Goal: Task Accomplishment & Management: Manage account settings

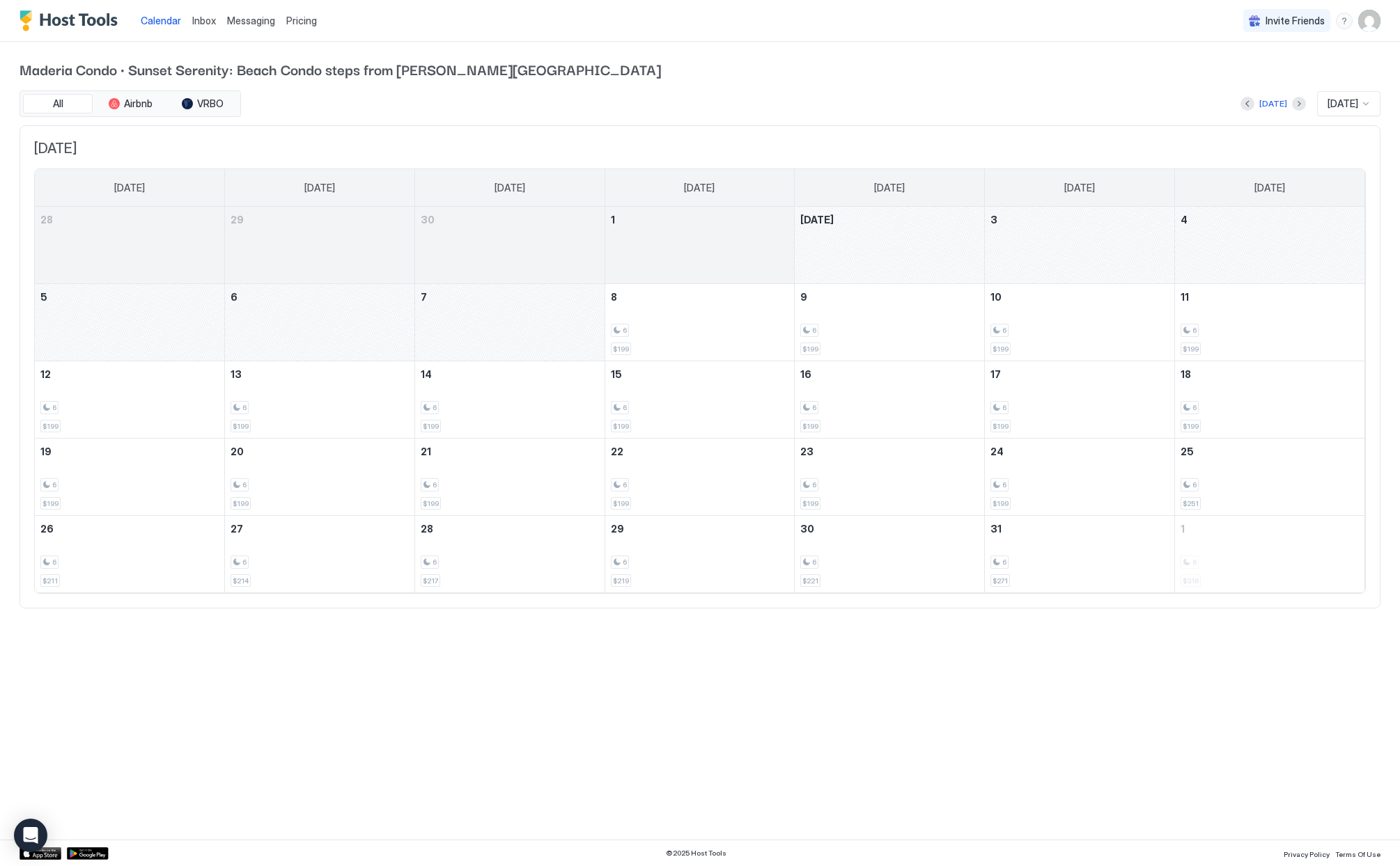
click at [299, 23] on span "Pricing" at bounding box center [302, 21] width 31 height 13
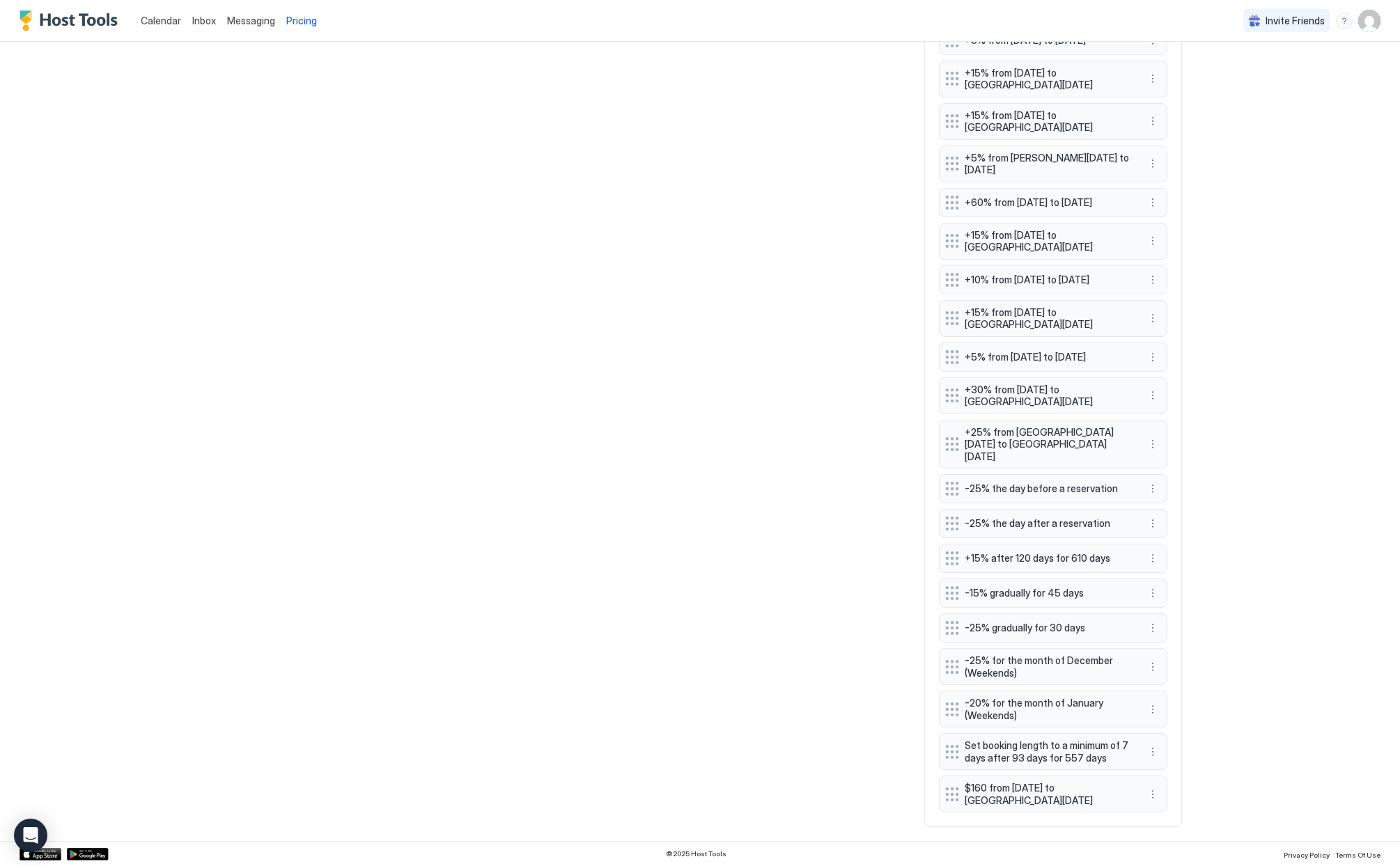
scroll to position [1082, 0]
click at [952, 794] on div at bounding box center [952, 794] width 14 height 14
click at [1144, 795] on button "More options" at bounding box center [1152, 794] width 17 height 17
click at [1168, 780] on span "Delete" at bounding box center [1174, 776] width 26 height 10
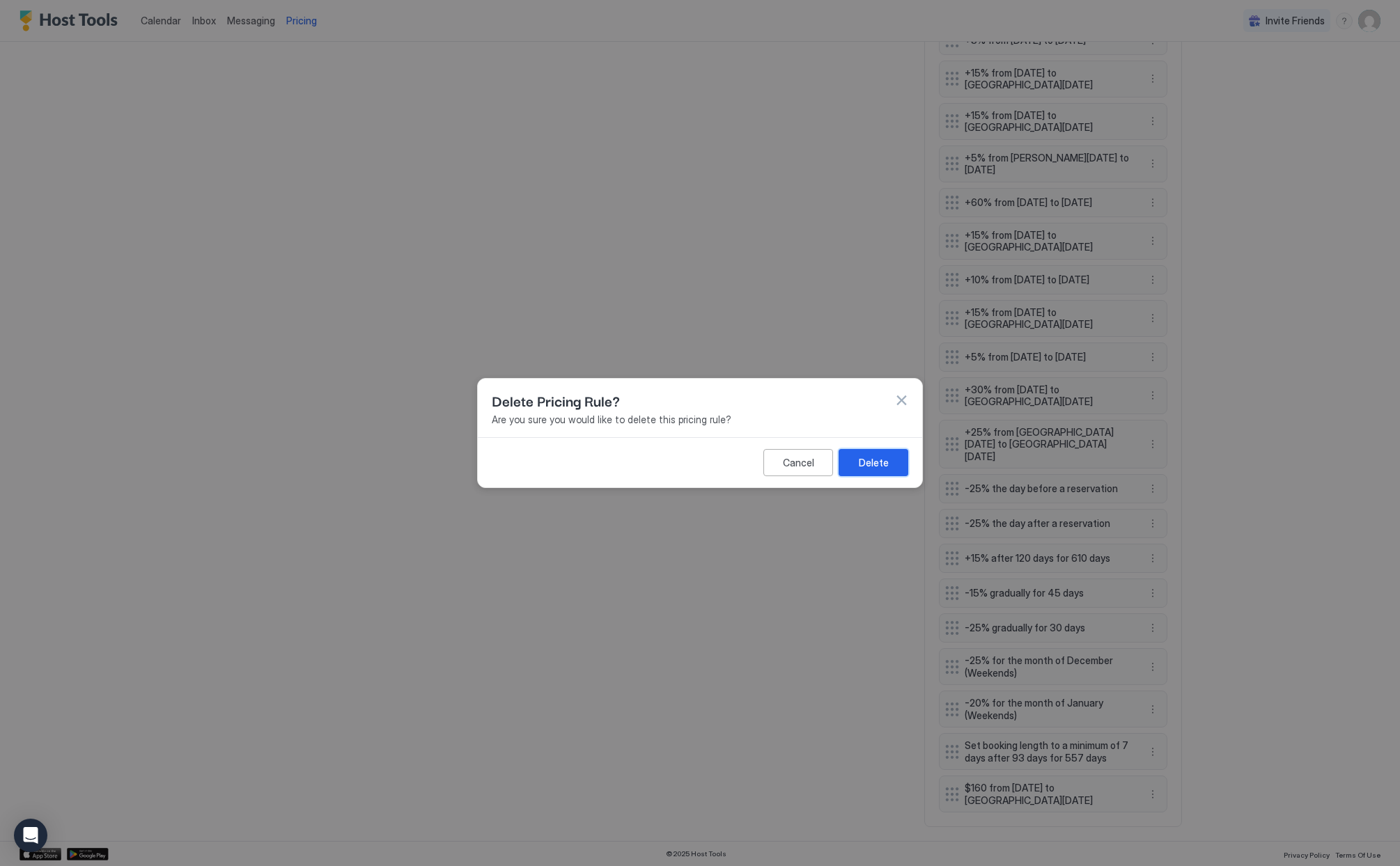
click at [867, 464] on div "Delete" at bounding box center [873, 463] width 30 height 14
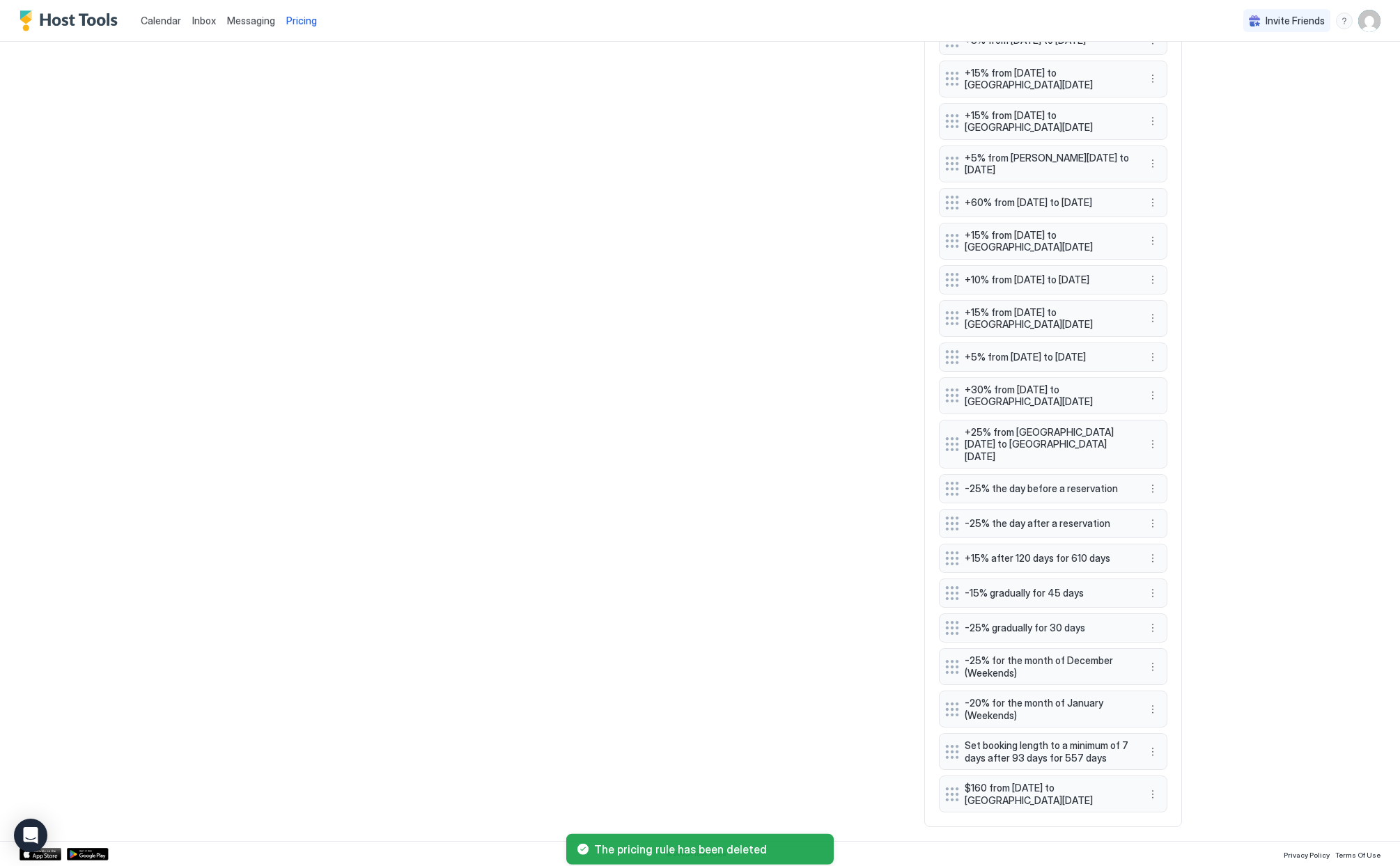
scroll to position [1043, 0]
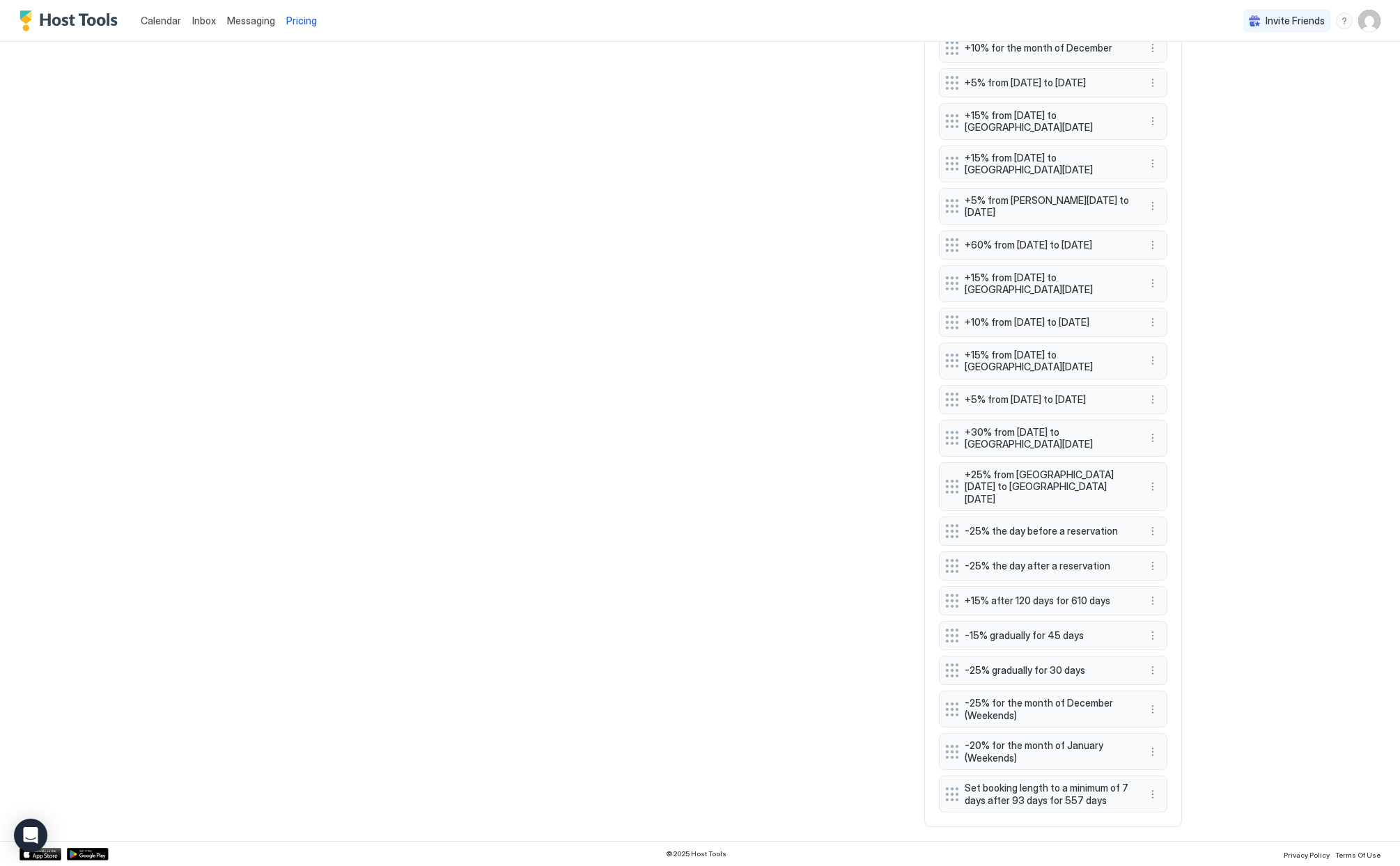
click at [58, 19] on img "Host Tools Logo" at bounding box center [72, 21] width 105 height 21
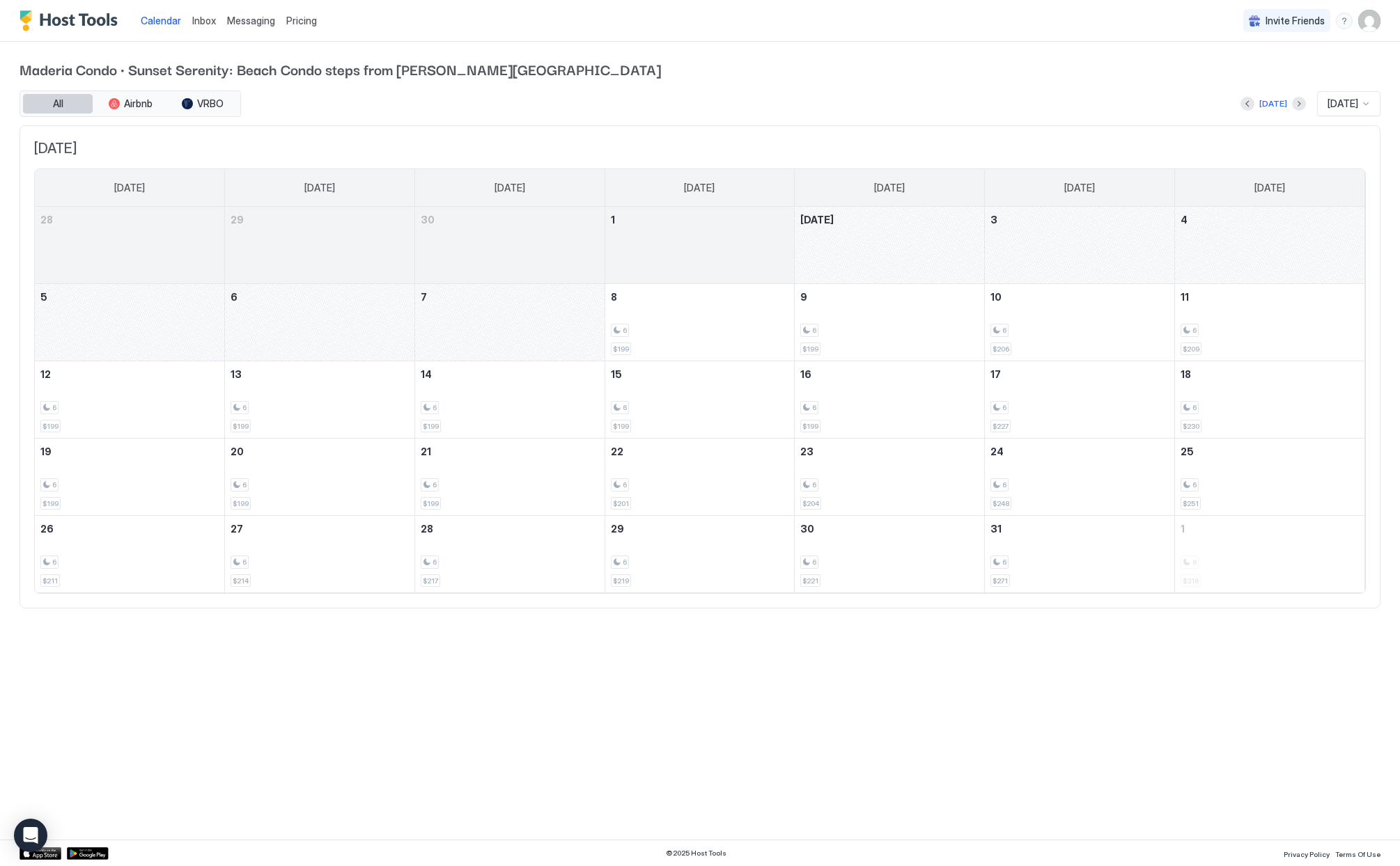
click at [60, 101] on span "All" at bounding box center [58, 104] width 10 height 13
click at [1375, 22] on img "User profile" at bounding box center [1369, 21] width 23 height 23
click at [1242, 77] on span "Settings" at bounding box center [1244, 78] width 38 height 13
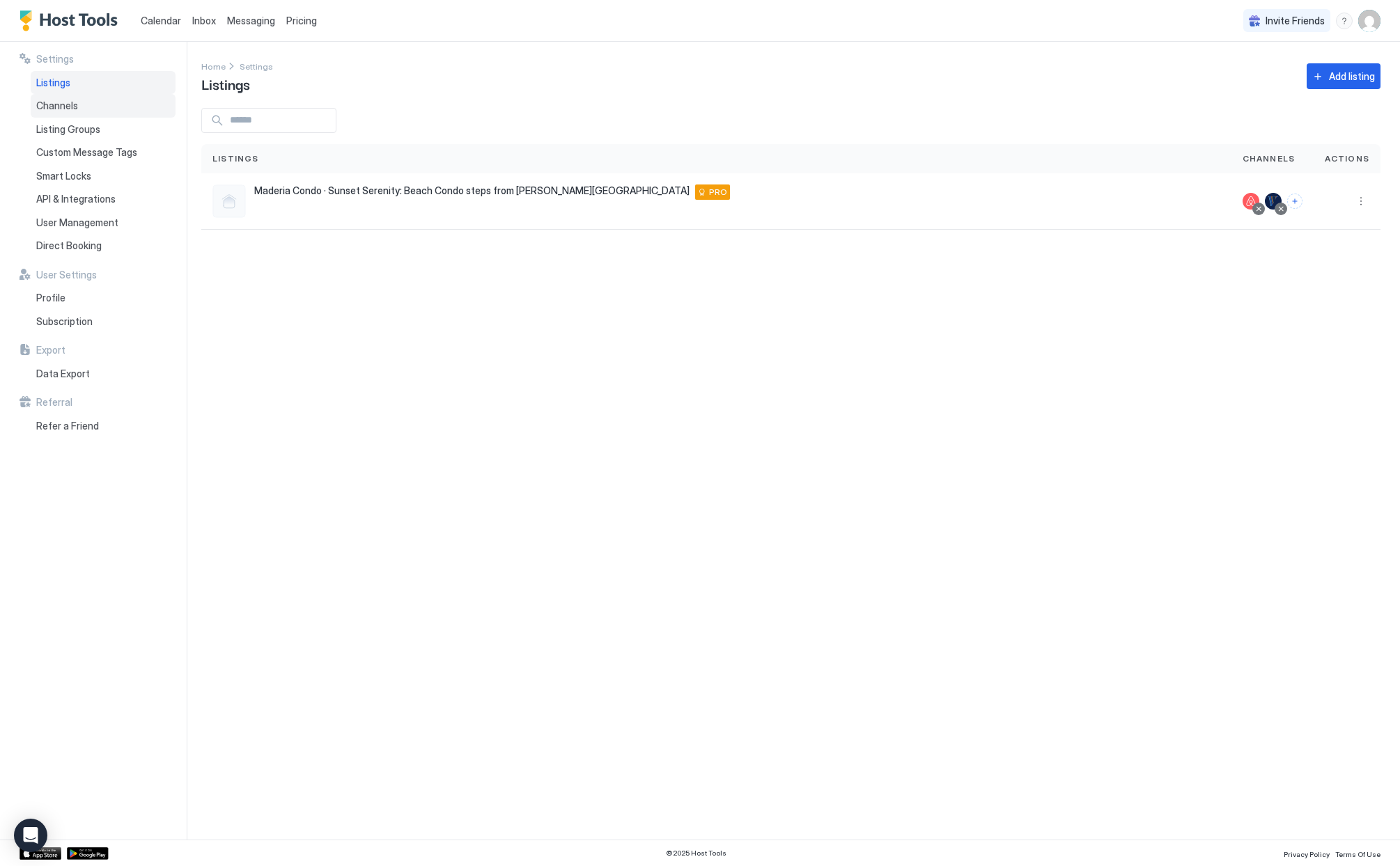
click at [56, 108] on span "Channels" at bounding box center [57, 106] width 42 height 13
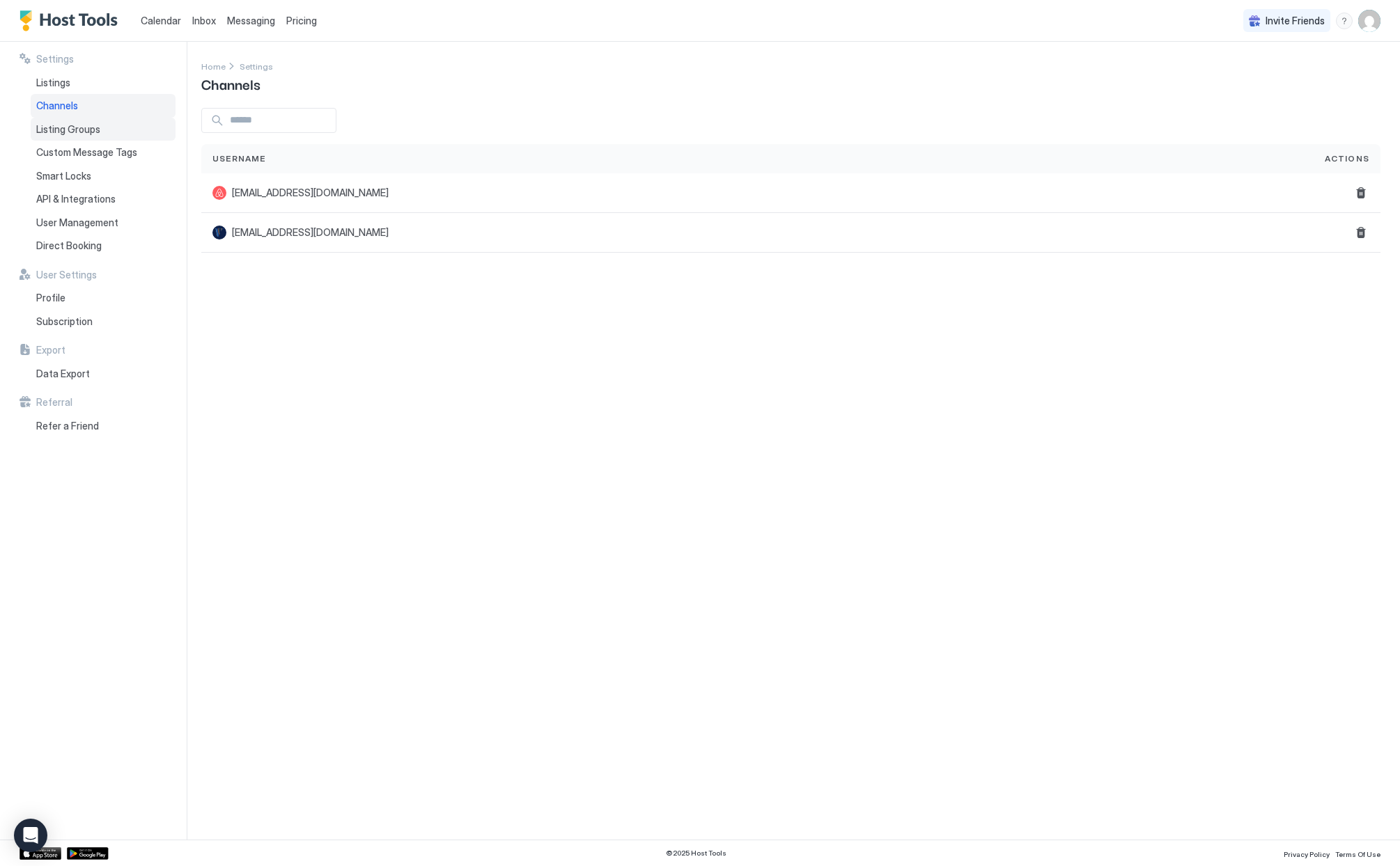
click at [51, 126] on span "Listing Groups" at bounding box center [68, 130] width 64 height 13
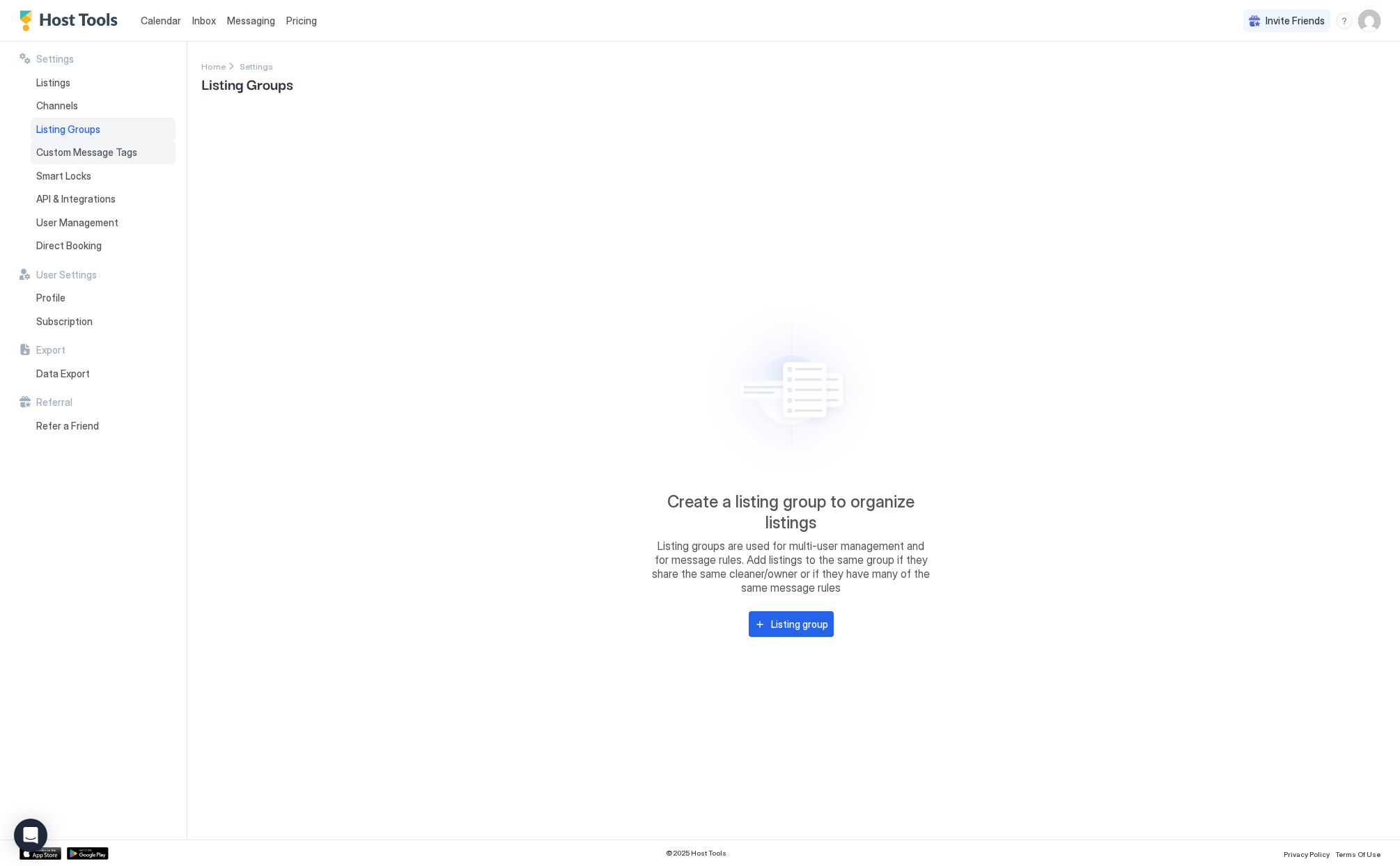
click at [51, 152] on span "Custom Message Tags" at bounding box center [86, 153] width 101 height 13
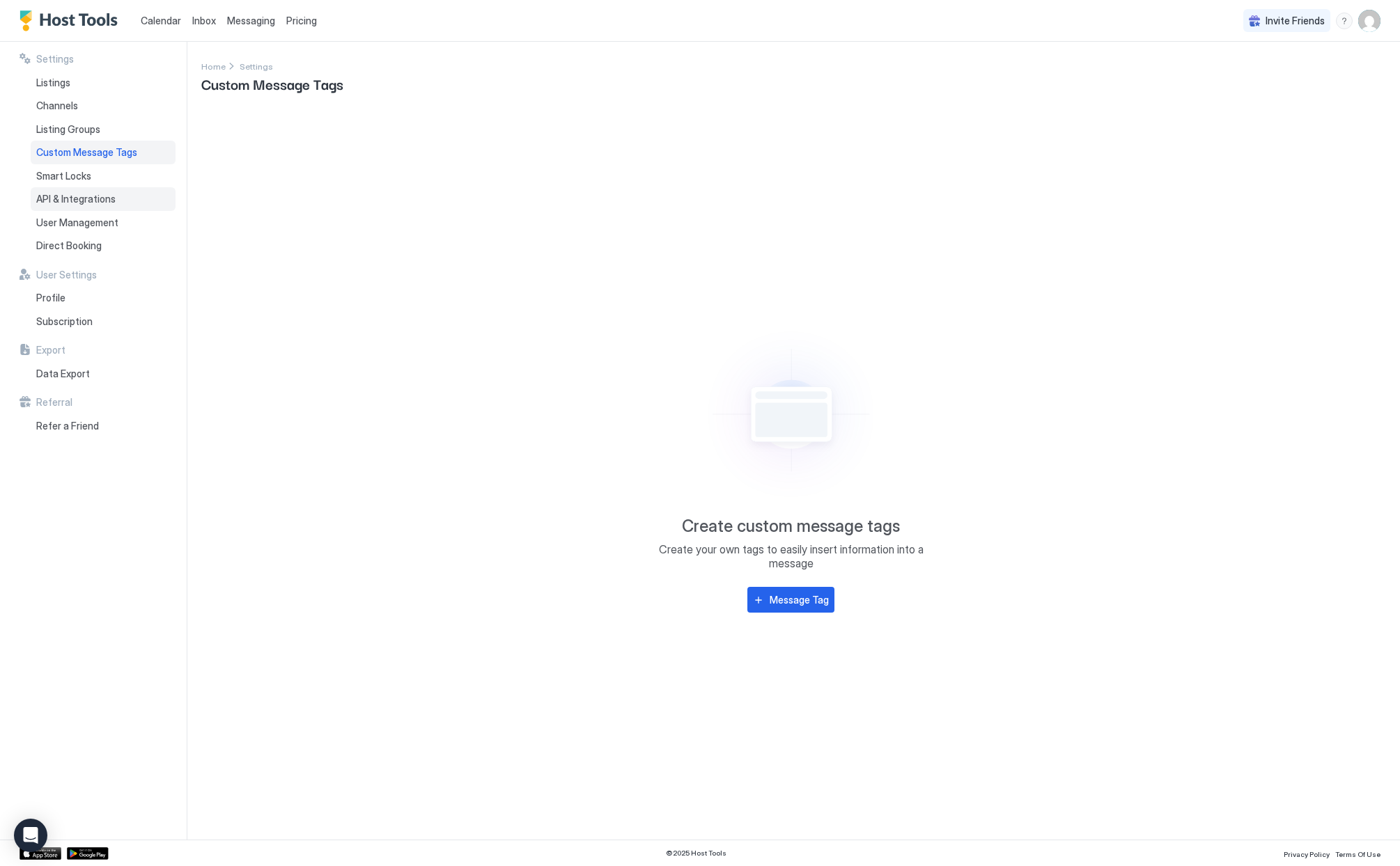
click at [60, 200] on span "API & Integrations" at bounding box center [76, 200] width 80 height 13
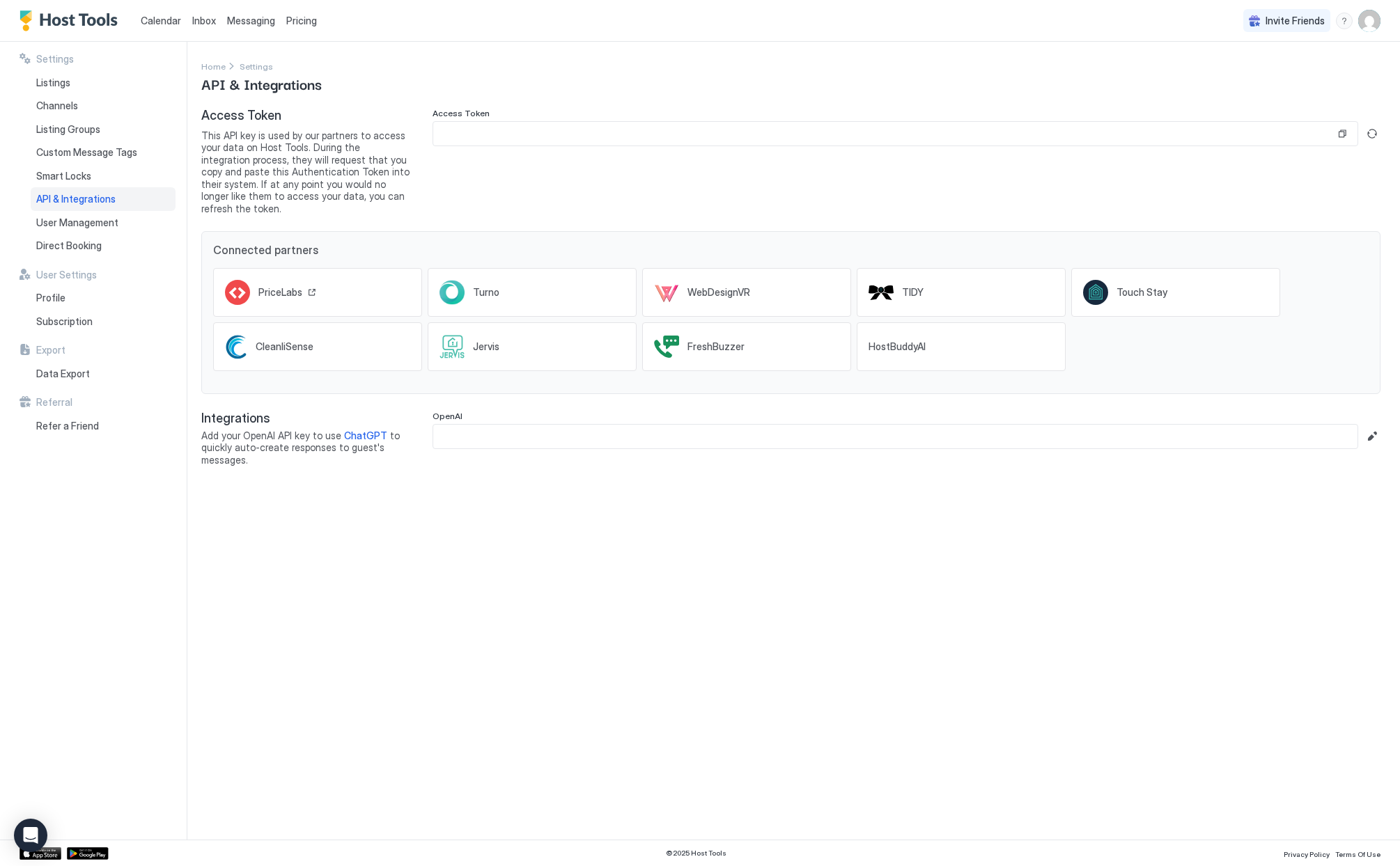
click at [277, 287] on span "PriceLabs" at bounding box center [280, 293] width 43 height 13
click at [240, 146] on span "This API key is used by our partners to access your data on Host Tools. During …" at bounding box center [306, 172] width 209 height 85
click at [1339, 131] on button "Copy" at bounding box center [1341, 133] width 14 height 14
click at [1341, 132] on button "Copy" at bounding box center [1341, 133] width 14 height 14
click at [1369, 132] on button "Generate new token" at bounding box center [1372, 134] width 17 height 17
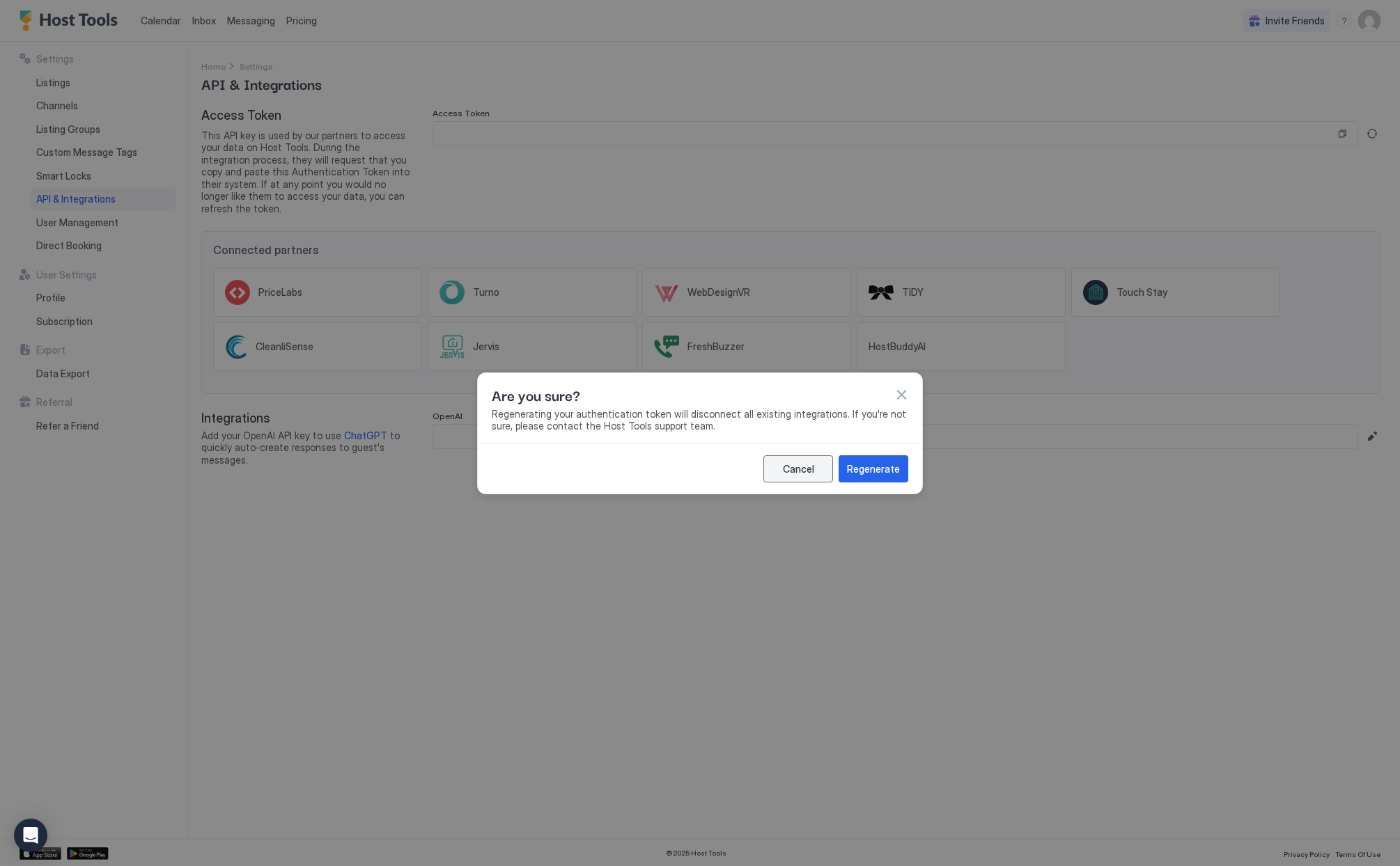
click at [789, 474] on div "Cancel" at bounding box center [798, 469] width 31 height 14
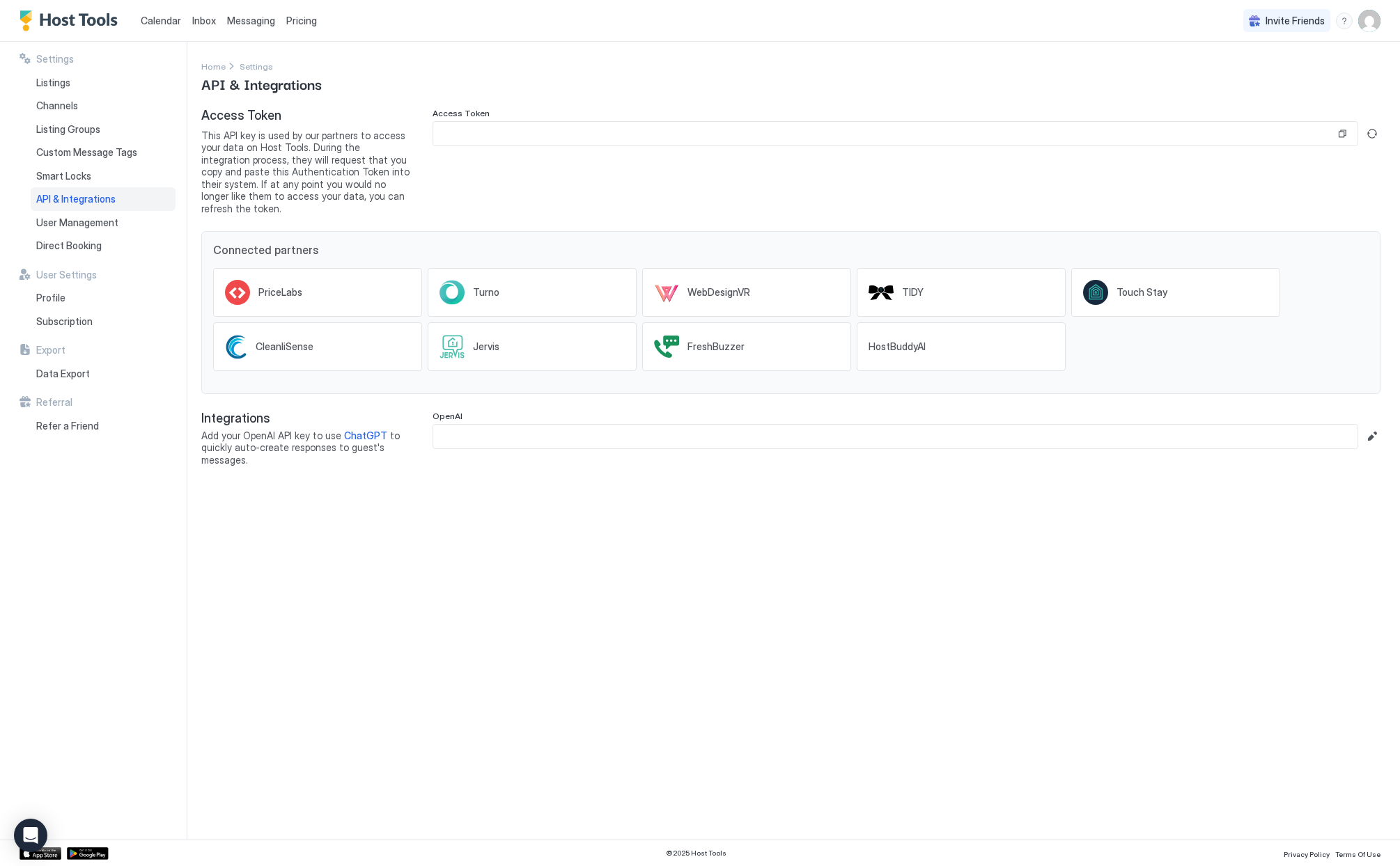
click at [473, 175] on div "Access Token" at bounding box center [906, 161] width 948 height 106
click at [476, 133] on input "Input Field" at bounding box center [884, 133] width 902 height 23
click at [1340, 130] on button "Copy" at bounding box center [1341, 133] width 14 height 14
click at [46, 80] on span "Listings" at bounding box center [53, 83] width 34 height 13
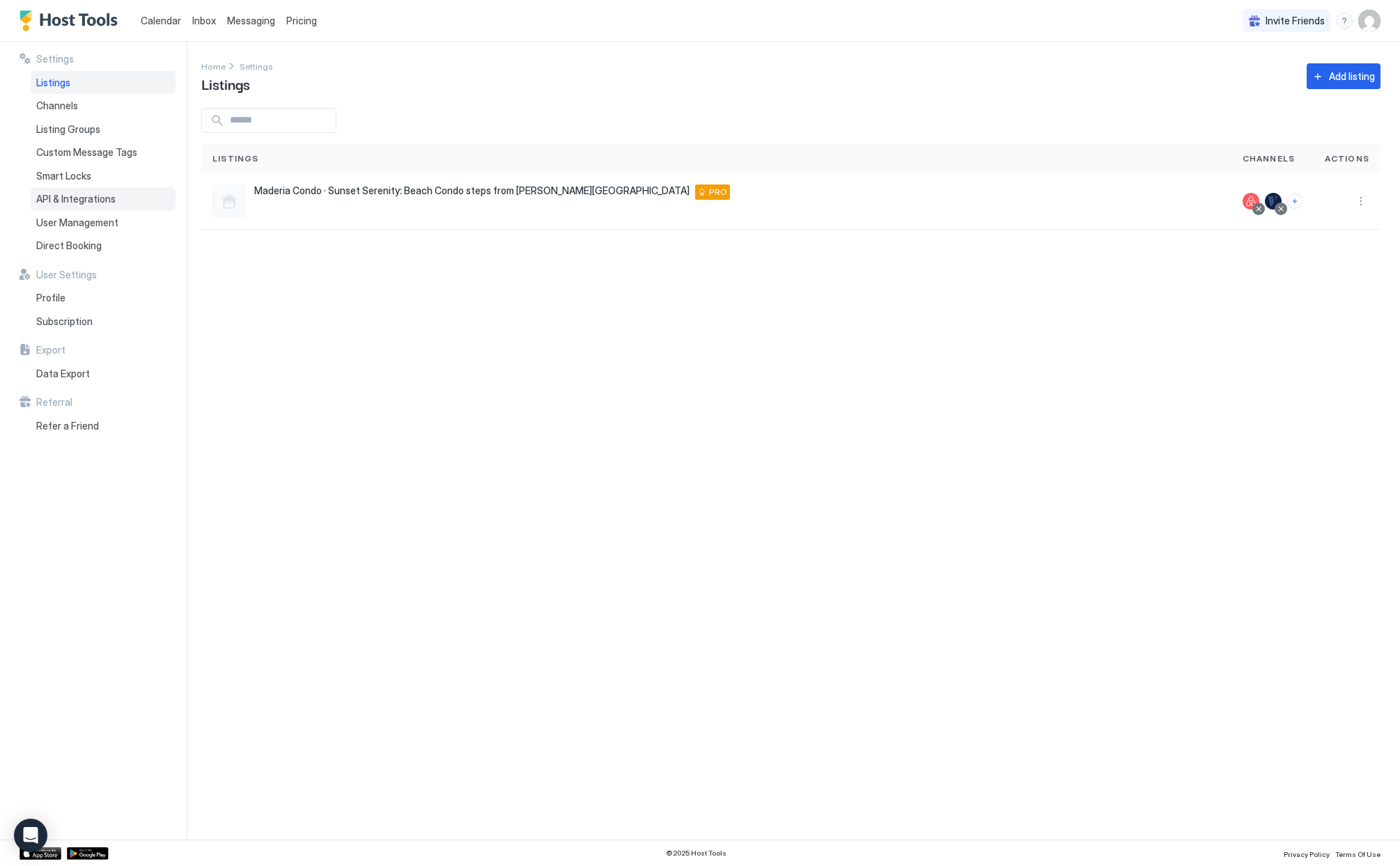
click at [84, 191] on div "API & Integrations" at bounding box center [103, 199] width 145 height 23
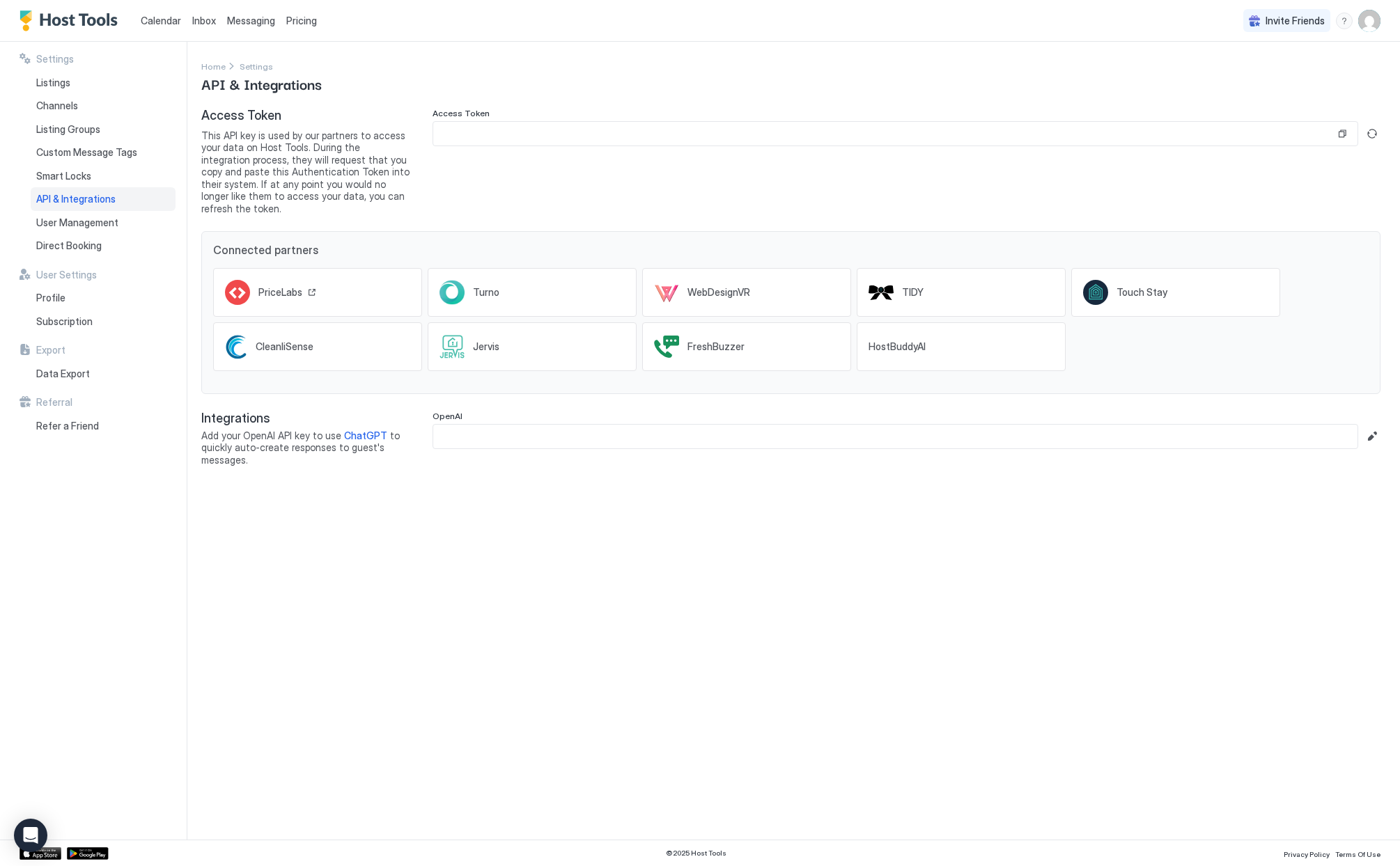
click at [266, 292] on div "PriceLabs" at bounding box center [270, 292] width 91 height 25
click at [43, 80] on span "Listings" at bounding box center [53, 83] width 34 height 13
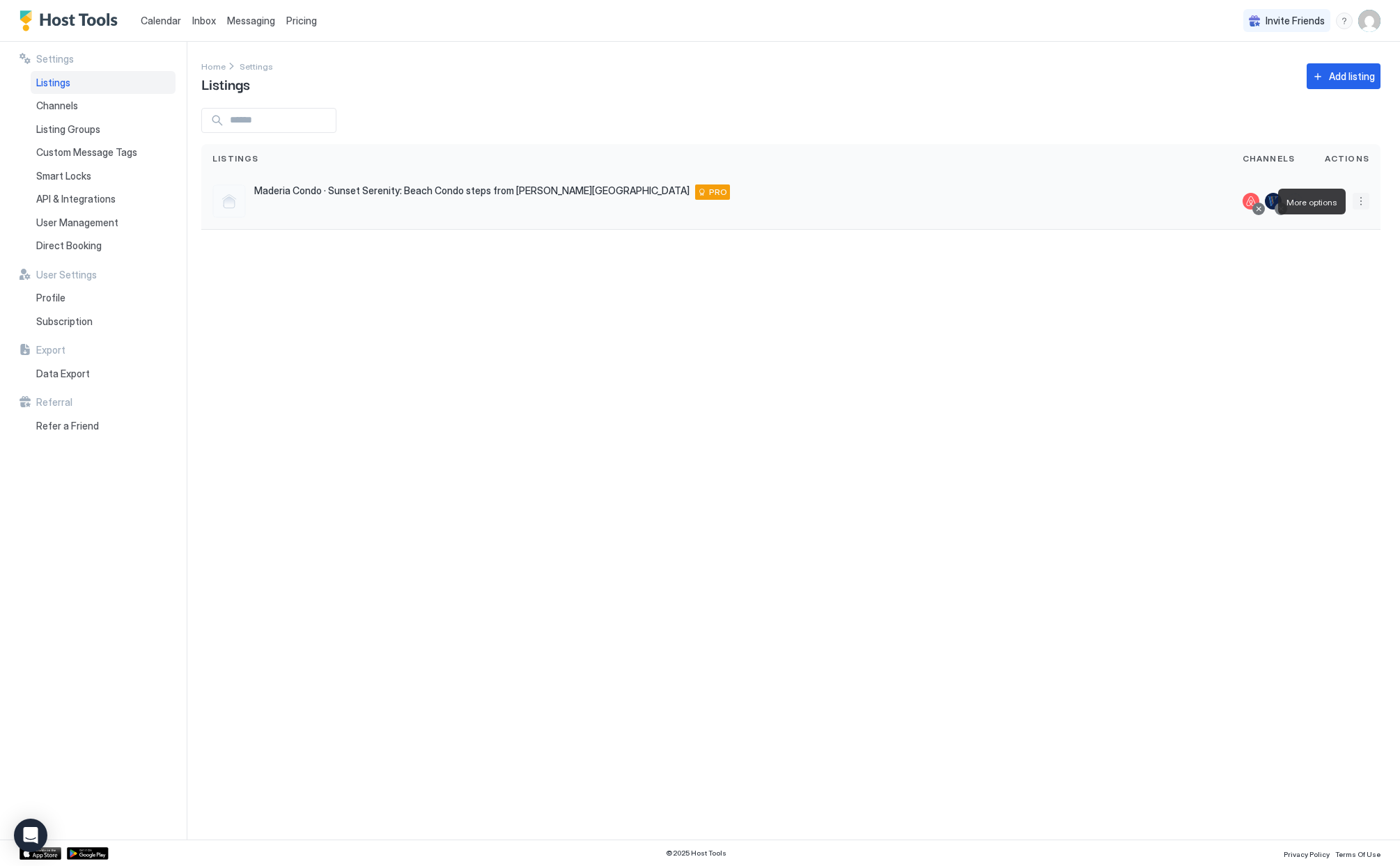
click at [1361, 204] on button "More options" at bounding box center [1361, 201] width 17 height 17
click at [1355, 269] on span "Listing Settings" at bounding box center [1328, 266] width 62 height 10
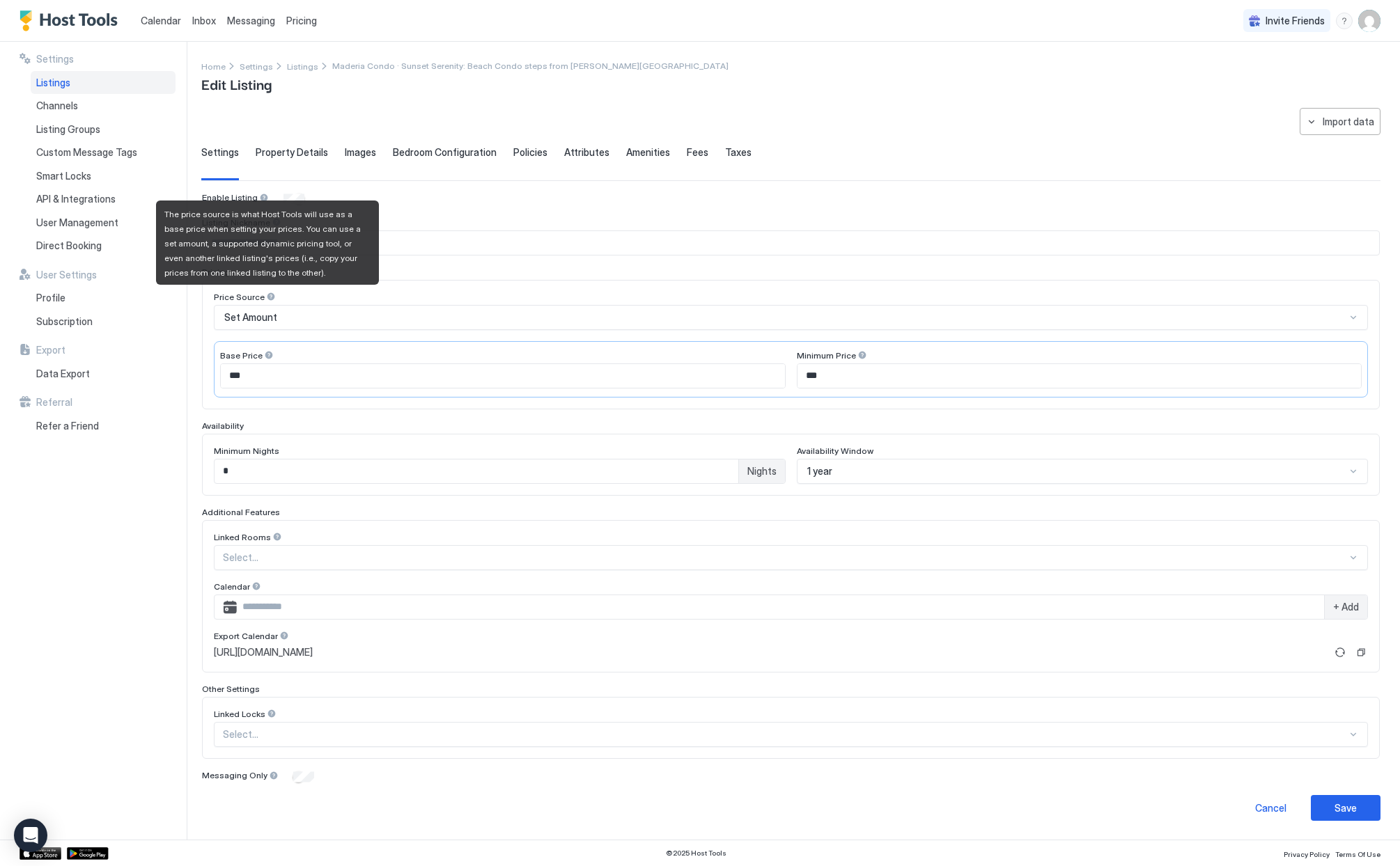
click at [271, 296] on div at bounding box center [271, 296] width 10 height 10
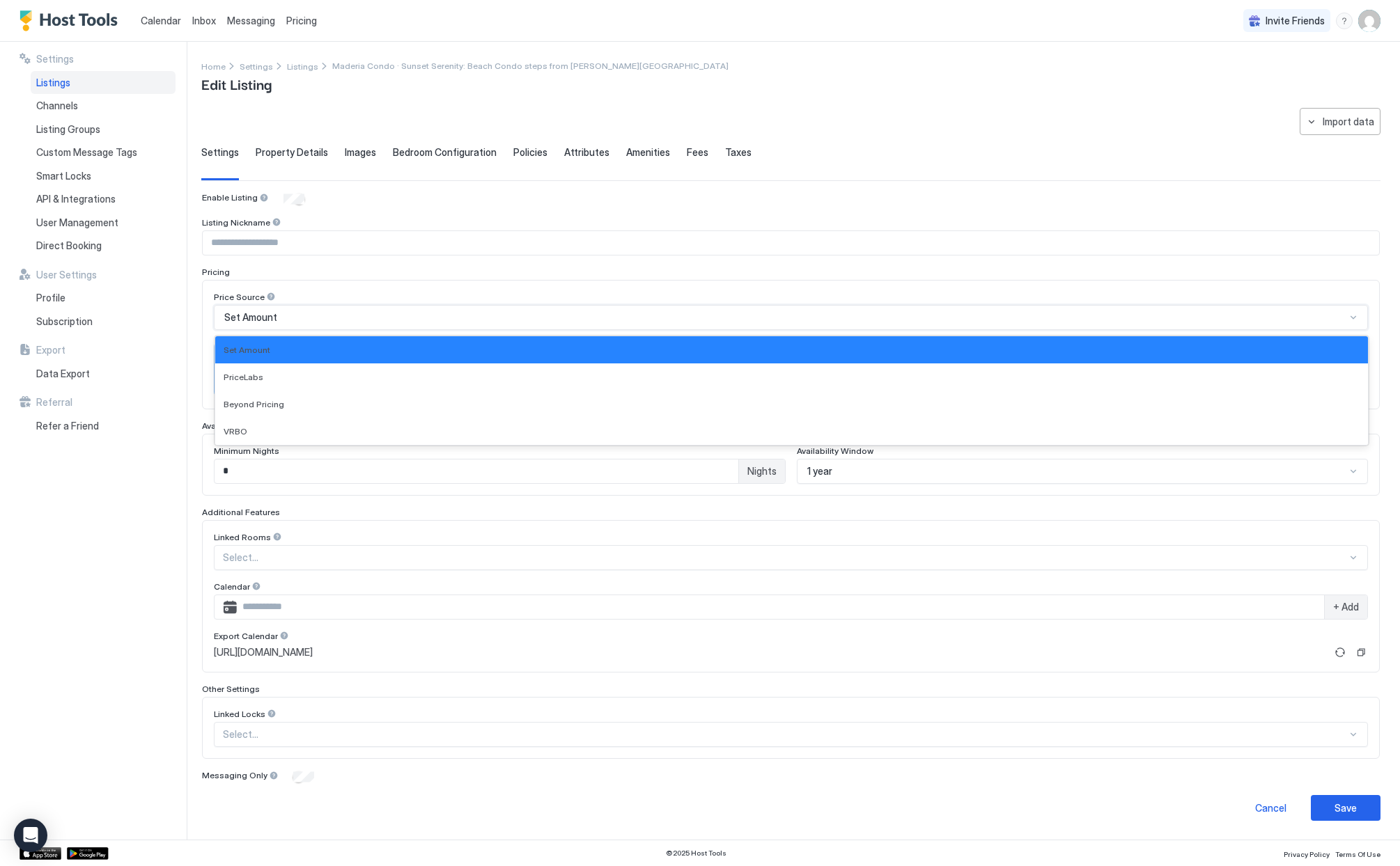
click at [365, 310] on div "Set Amount" at bounding box center [791, 317] width 1154 height 25
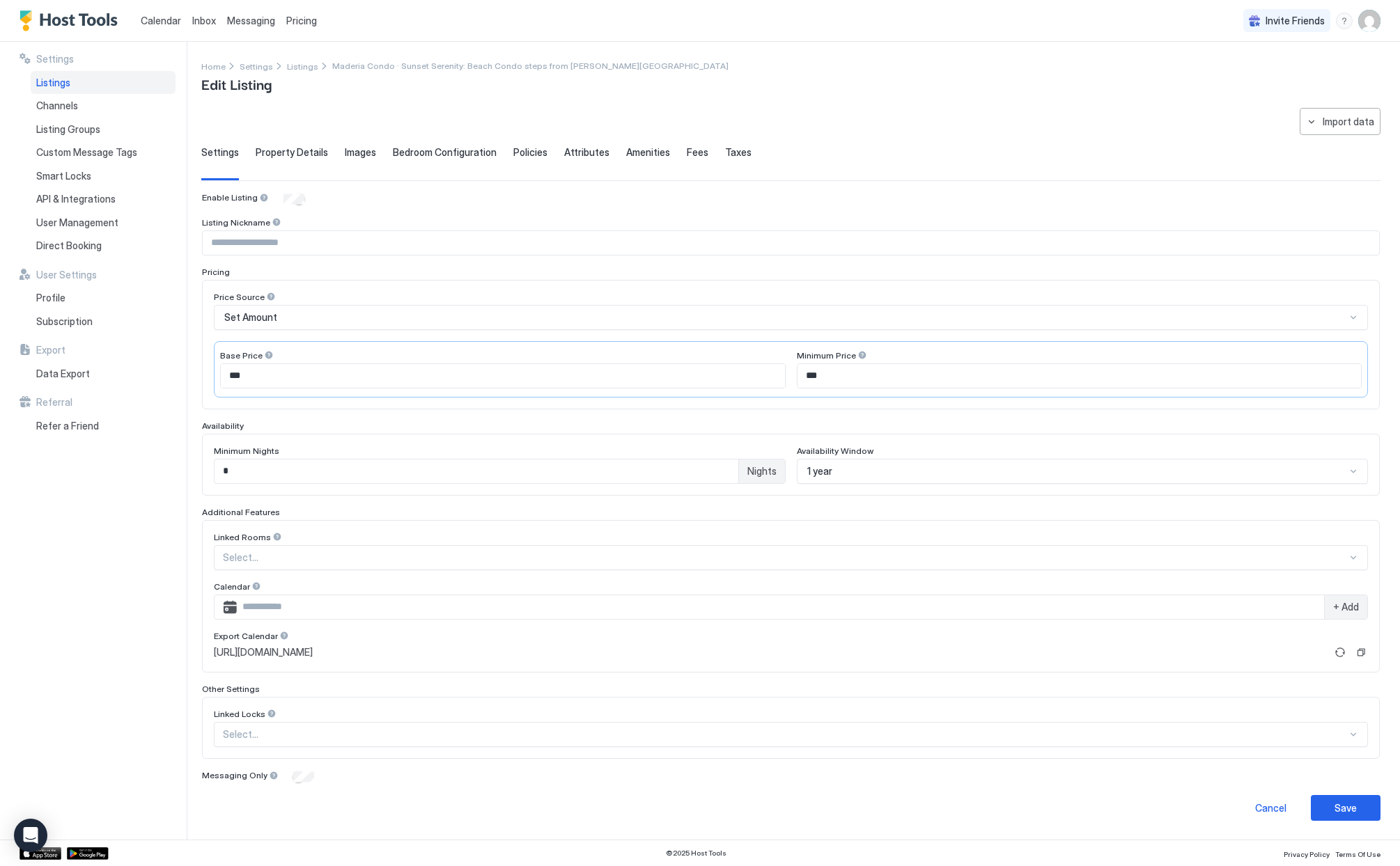
click at [279, 291] on div "Price Source" at bounding box center [791, 298] width 1154 height 13
click at [275, 315] on span "Set Amount" at bounding box center [251, 318] width 53 height 13
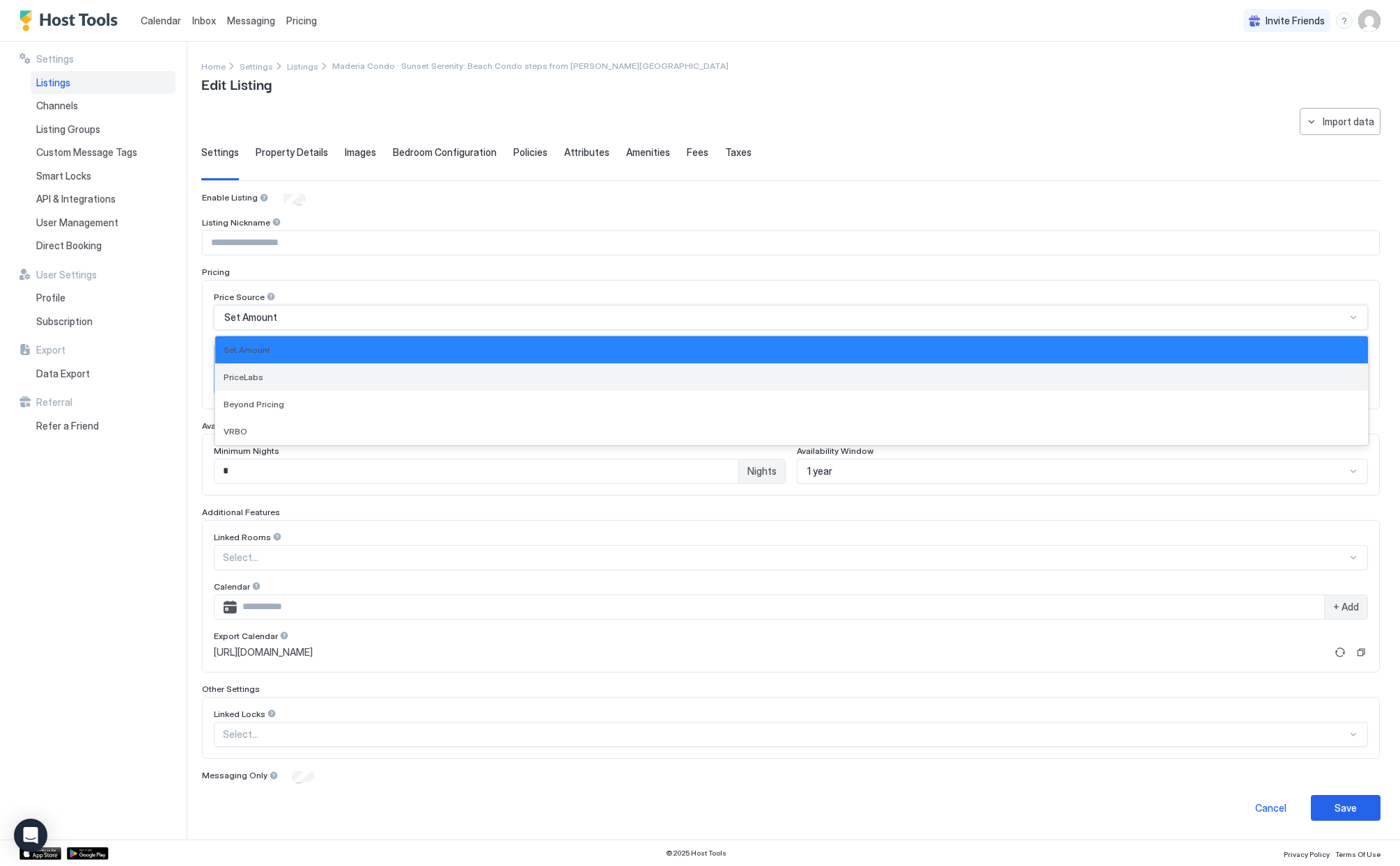
click at [275, 379] on div "PriceLabs" at bounding box center [791, 377] width 1136 height 10
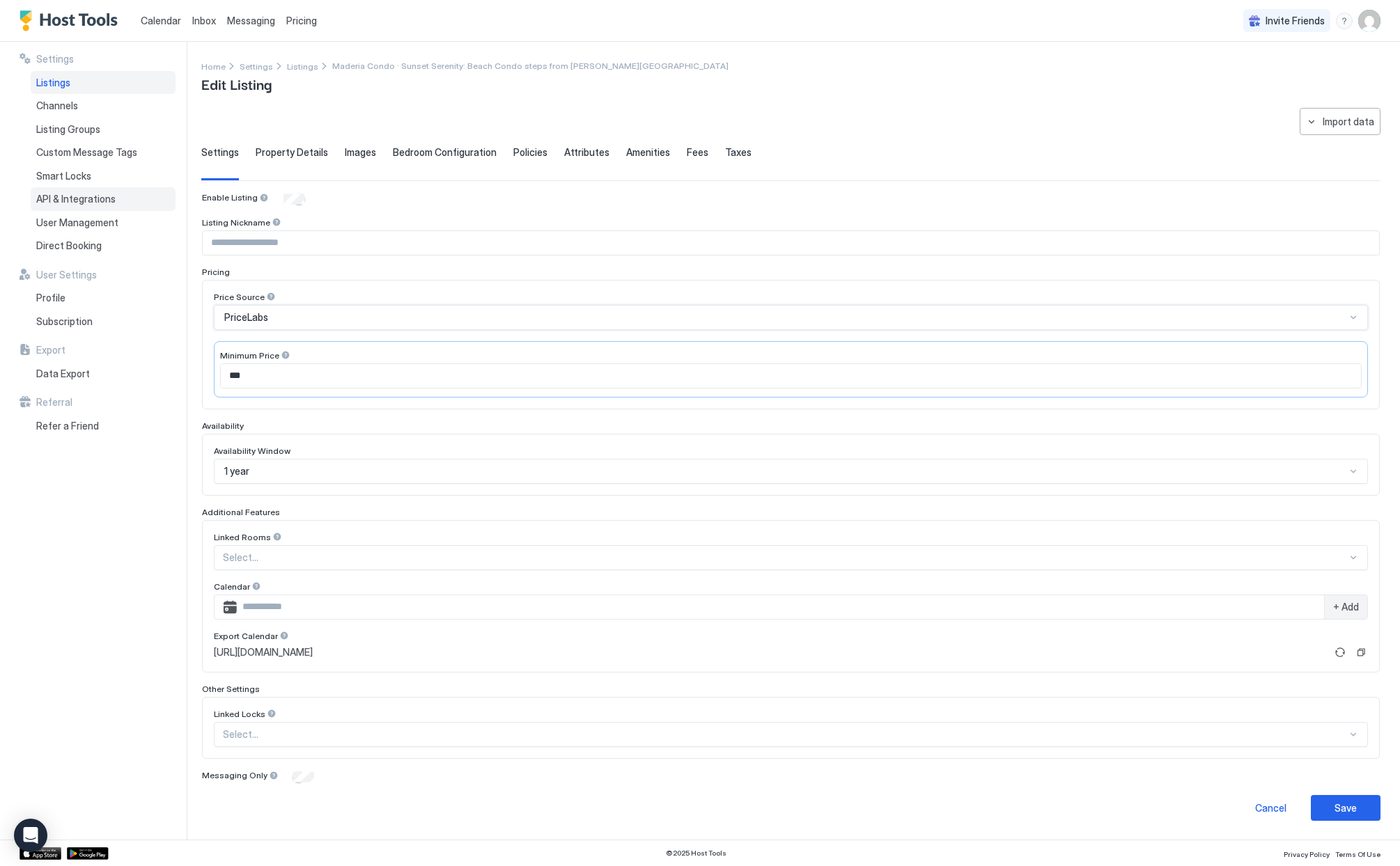
click at [64, 200] on span "API & Integrations" at bounding box center [76, 200] width 80 height 13
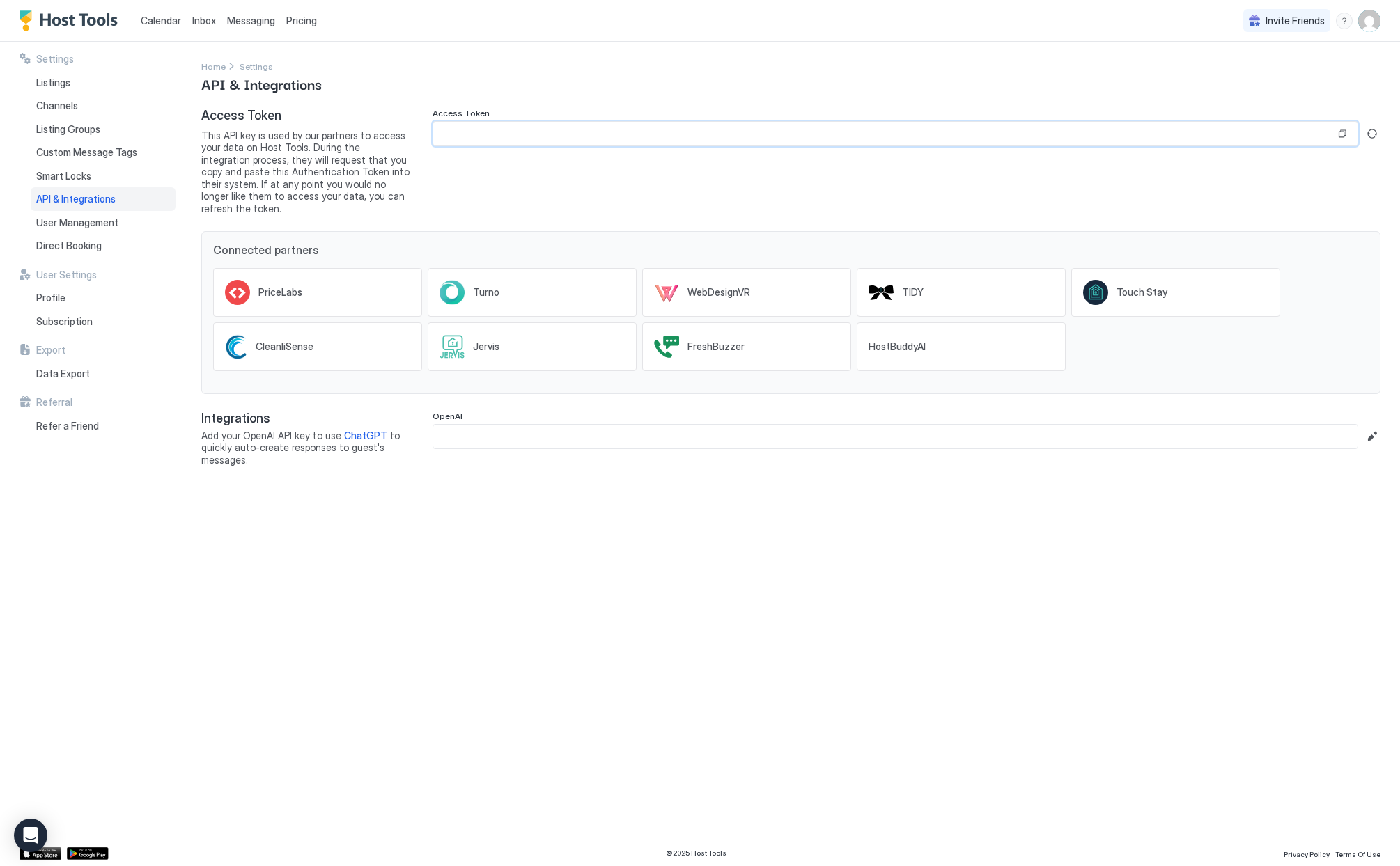
click at [492, 129] on input "Input Field" at bounding box center [884, 133] width 902 height 23
click at [491, 131] on input "Input Field" at bounding box center [884, 133] width 902 height 23
click at [1365, 134] on button "Generate new token" at bounding box center [1372, 134] width 17 height 17
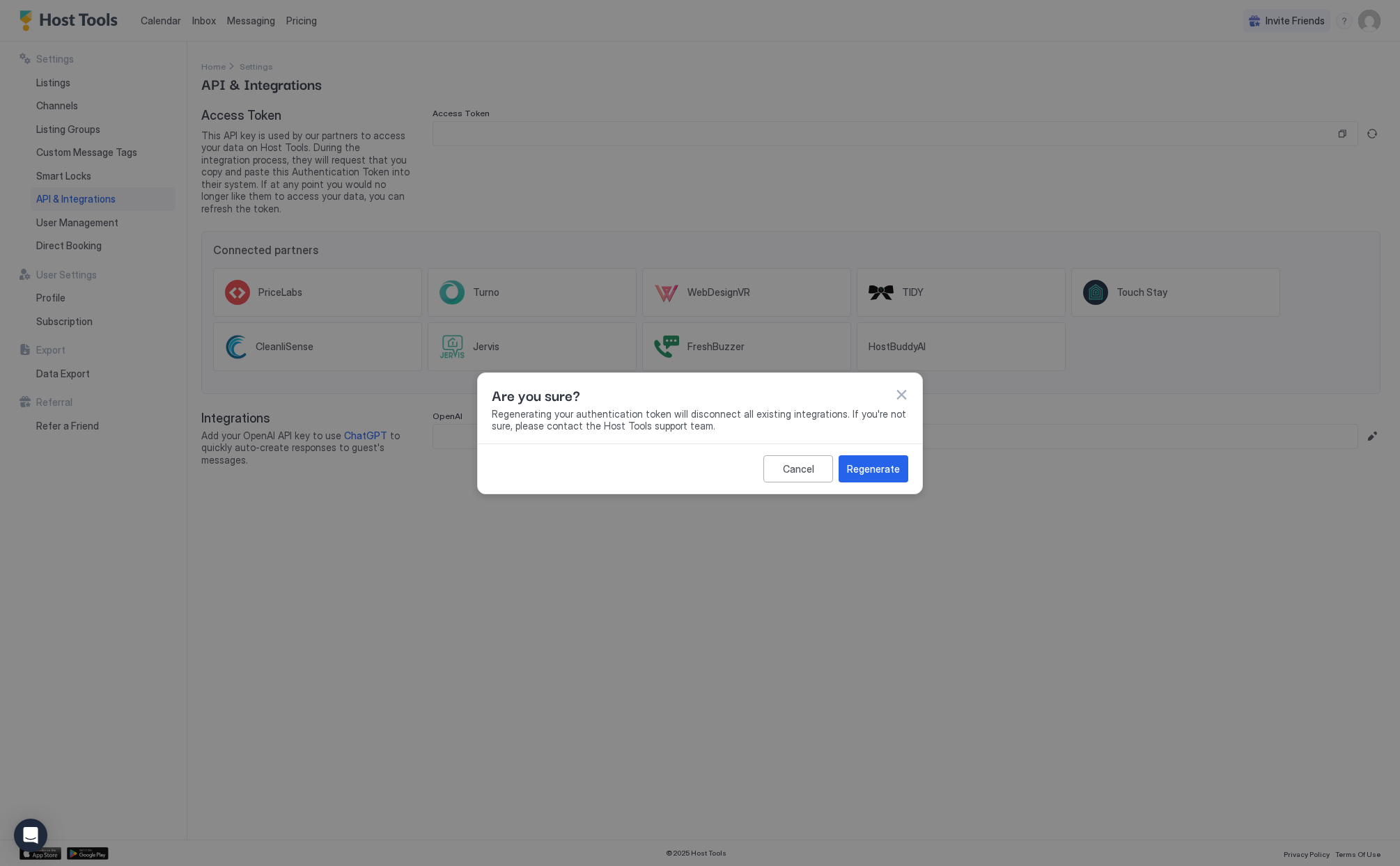
click at [901, 397] on button "button" at bounding box center [901, 394] width 14 height 14
